Goal: Task Accomplishment & Management: Use online tool/utility

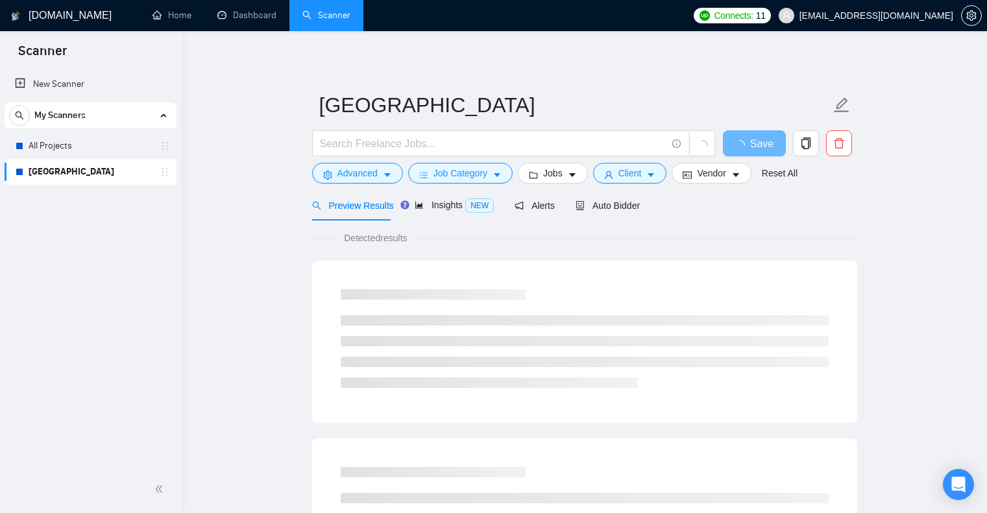
click at [90, 143] on link "All Projects" at bounding box center [90, 146] width 123 height 26
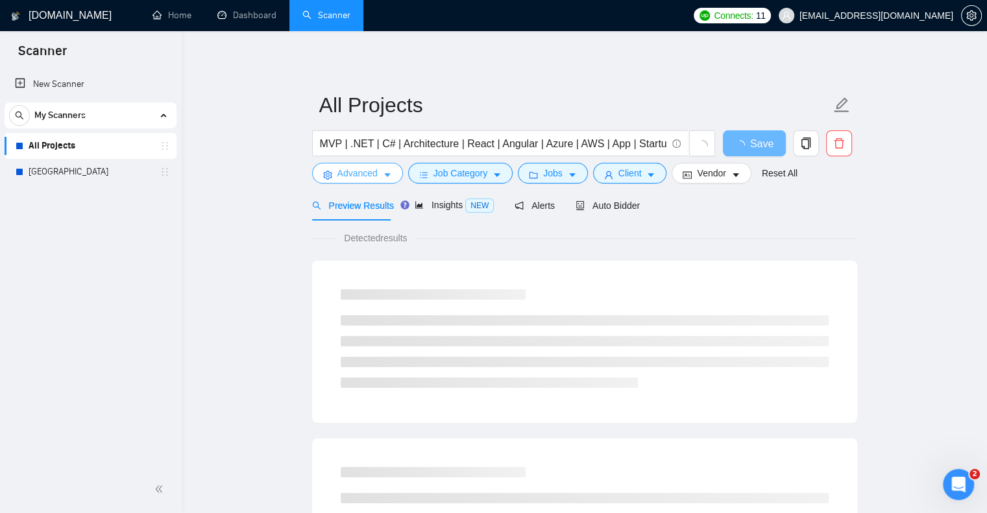
click at [383, 168] on button "Advanced" at bounding box center [357, 173] width 91 height 21
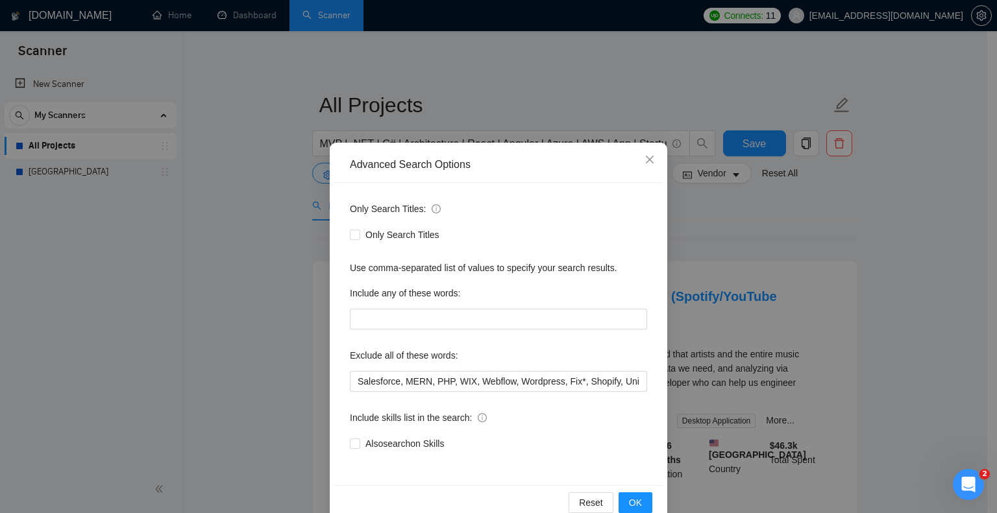
scroll to position [26, 0]
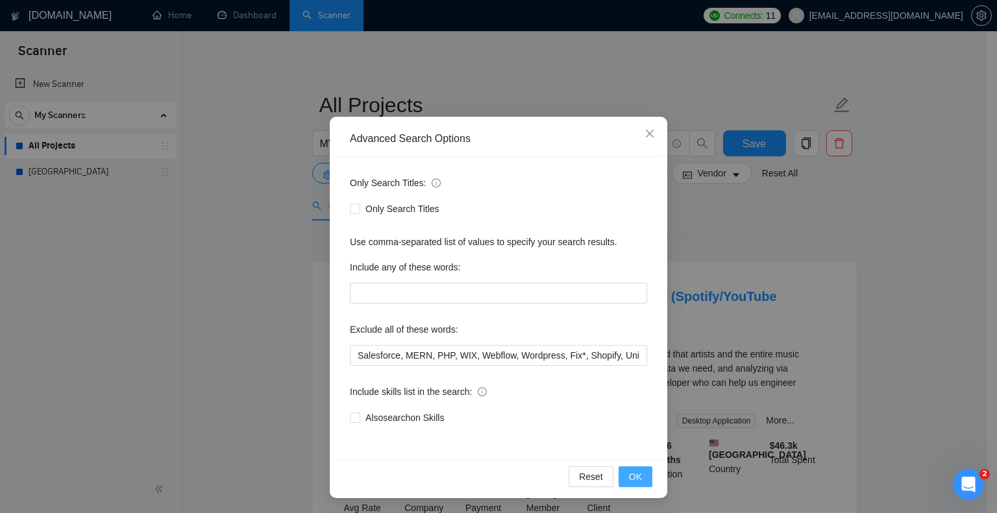
click at [631, 470] on span "OK" at bounding box center [635, 477] width 13 height 14
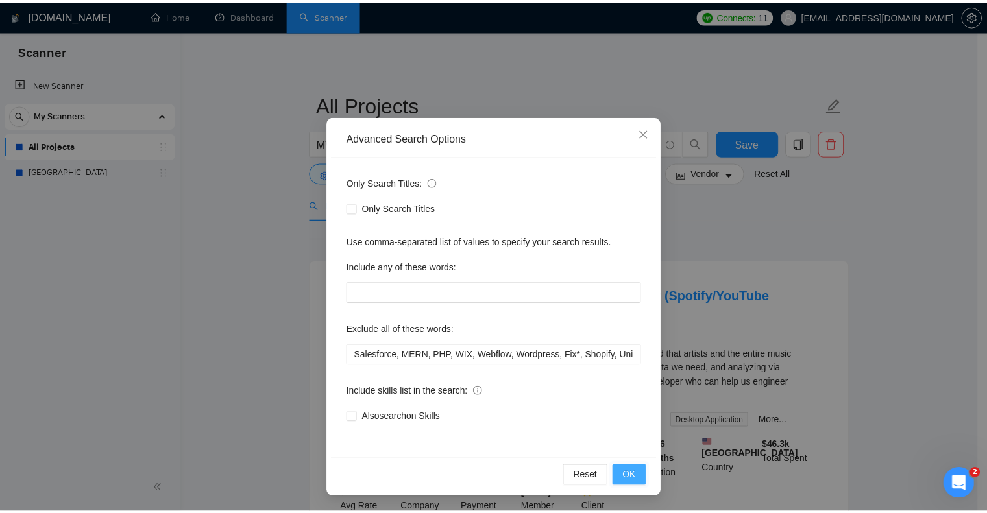
scroll to position [0, 0]
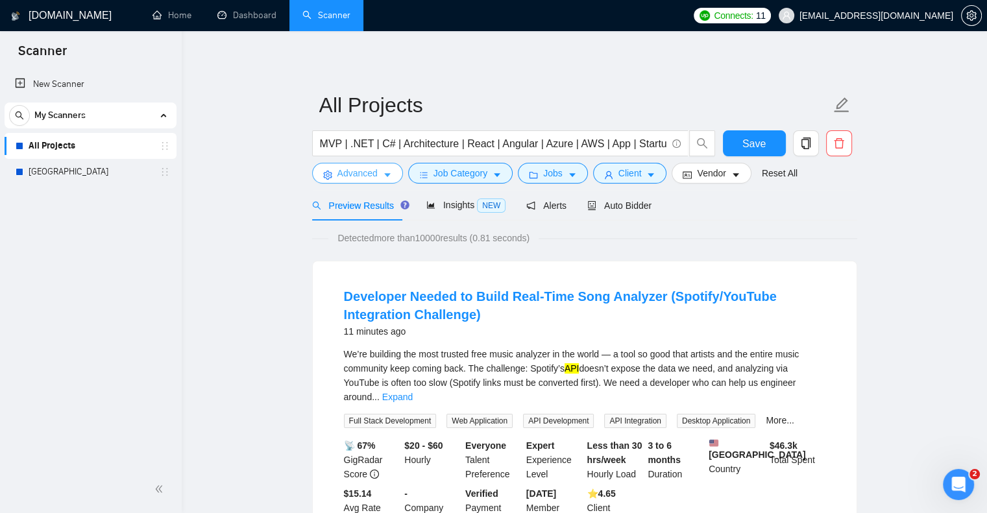
click at [354, 180] on span "Advanced" at bounding box center [357, 173] width 40 height 14
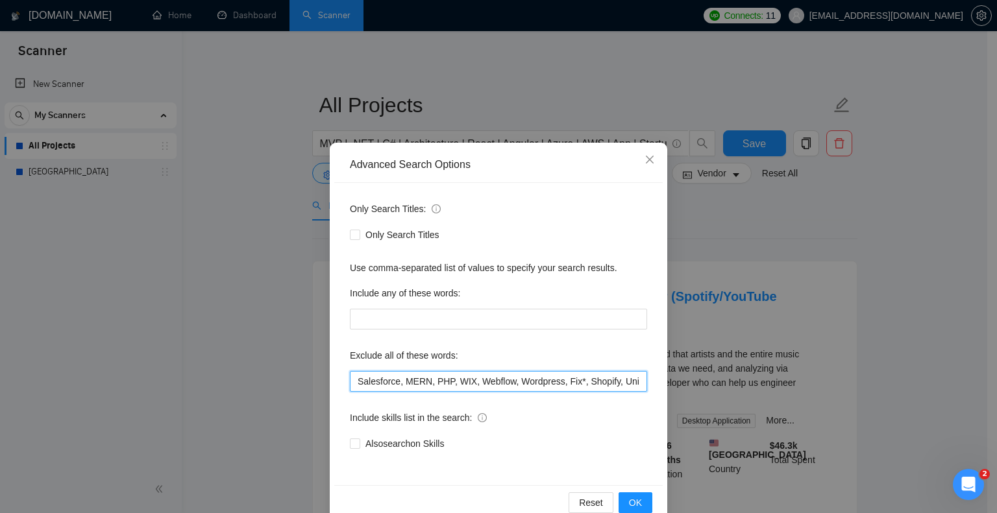
click at [397, 383] on input "Salesforce, MERN, PHP, WIX, Webflow, Wordpress, Fix*, Shopify, Unity, Designer" at bounding box center [498, 381] width 297 height 21
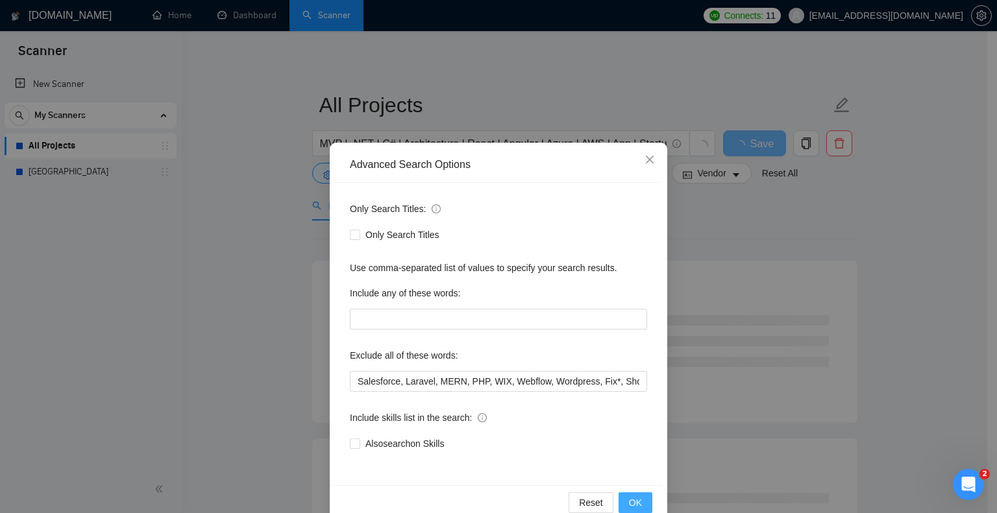
click at [630, 498] on span "OK" at bounding box center [635, 503] width 13 height 14
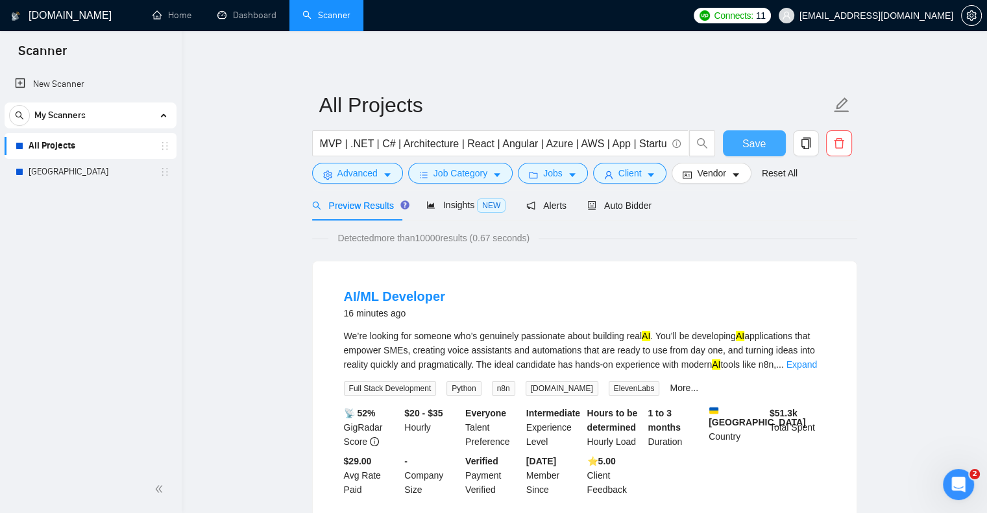
click at [763, 134] on button "Save" at bounding box center [754, 143] width 63 height 26
click at [377, 172] on button "Advanced" at bounding box center [357, 173] width 91 height 21
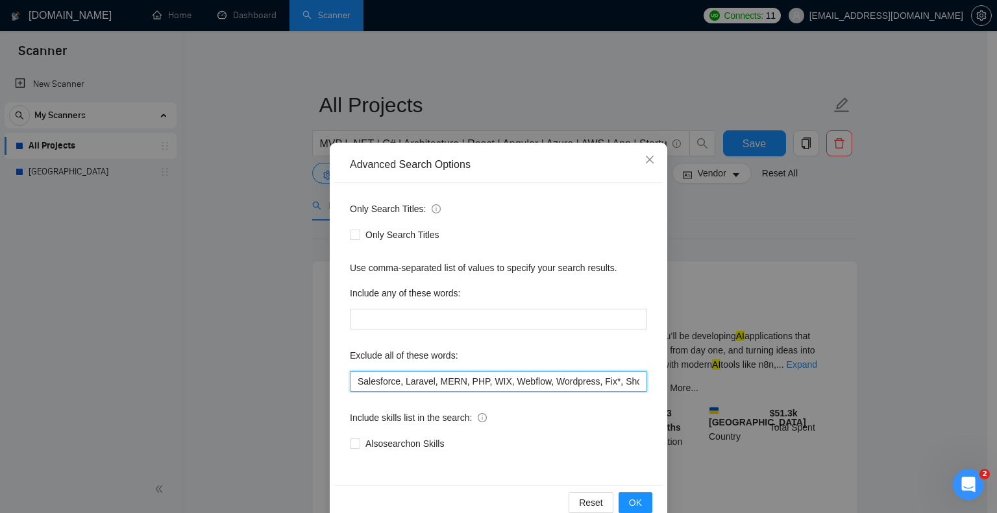
click at [397, 383] on input "Salesforce, Laravel, MERN, PHP, WIX, Webflow, Wordpress, Fix*, Shopify, Unity, …" at bounding box center [498, 381] width 297 height 21
paste input "Odoo"
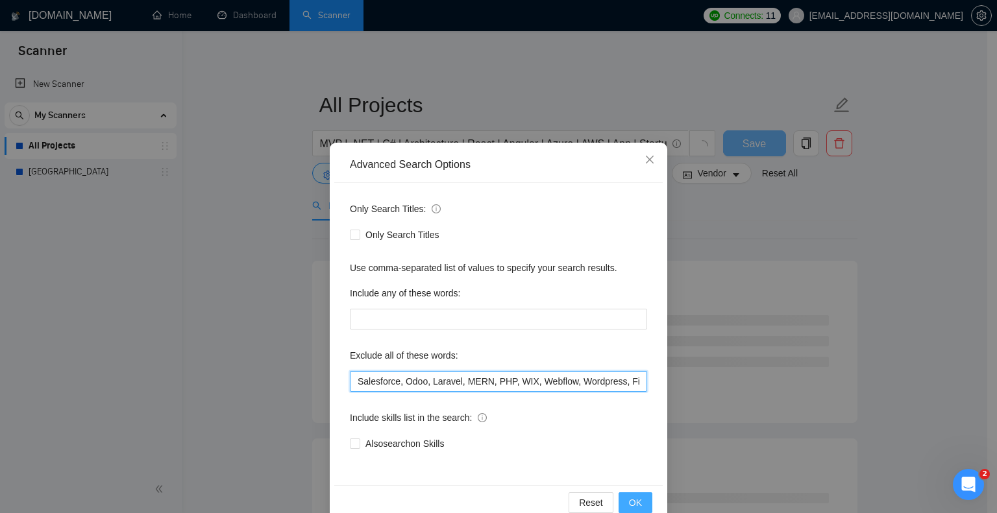
type input "Salesforce, Odoo, Laravel, MERN, PHP, WIX, Webflow, Wordpress, Fix*, Shopify, U…"
click at [629, 498] on span "OK" at bounding box center [635, 503] width 13 height 14
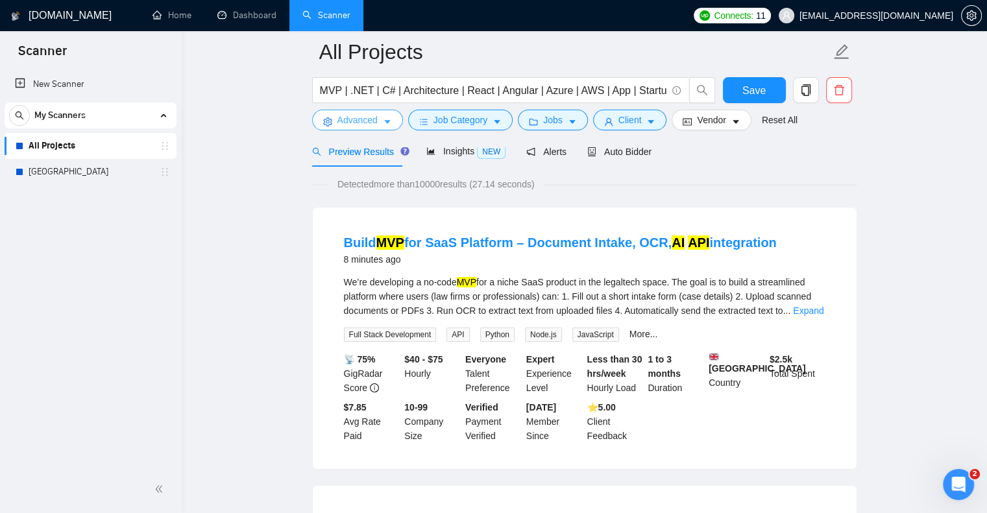
scroll to position [64, 0]
